Goal: Navigation & Orientation: Find specific page/section

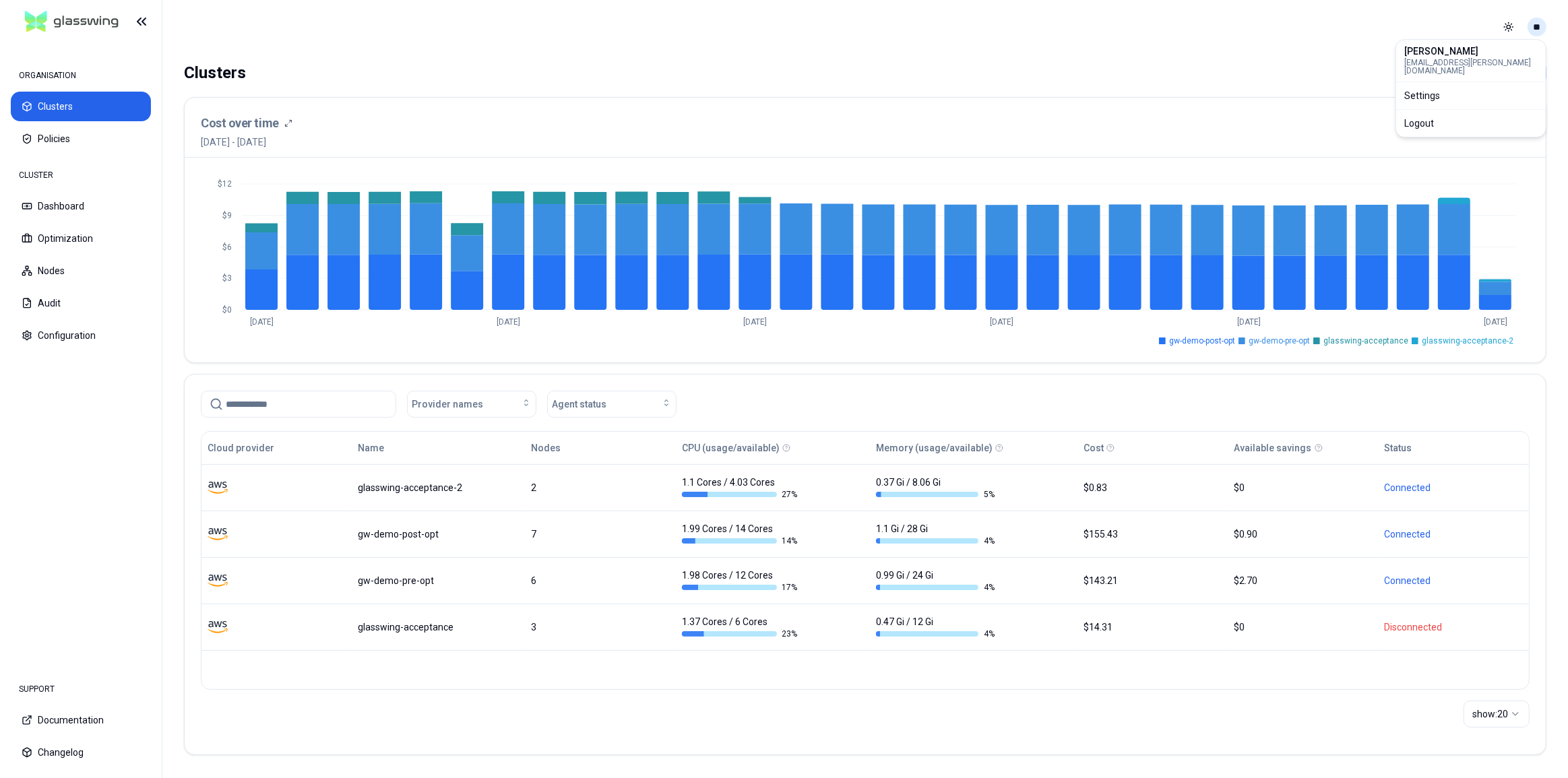
click at [1538, 25] on html "ORGANISATION Clusters Policies CLUSTER Dashboard Optimization Nodes Audit Confi…" at bounding box center [784, 389] width 1568 height 778
click at [1433, 85] on div "Settings" at bounding box center [1471, 96] width 144 height 22
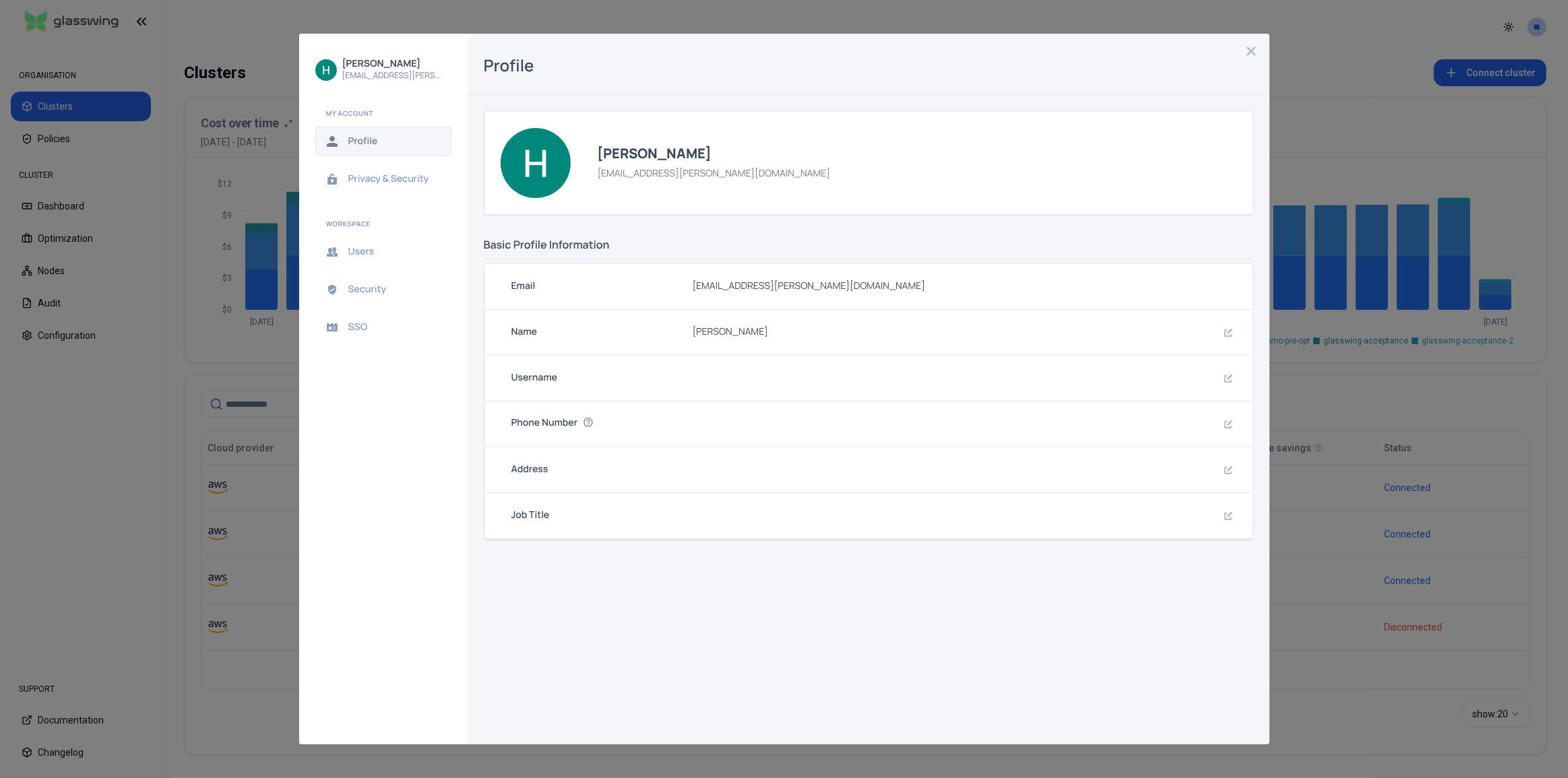
click at [1255, 48] on icon "close admin-box" at bounding box center [1251, 51] width 11 height 11
